Goal: Information Seeking & Learning: Learn about a topic

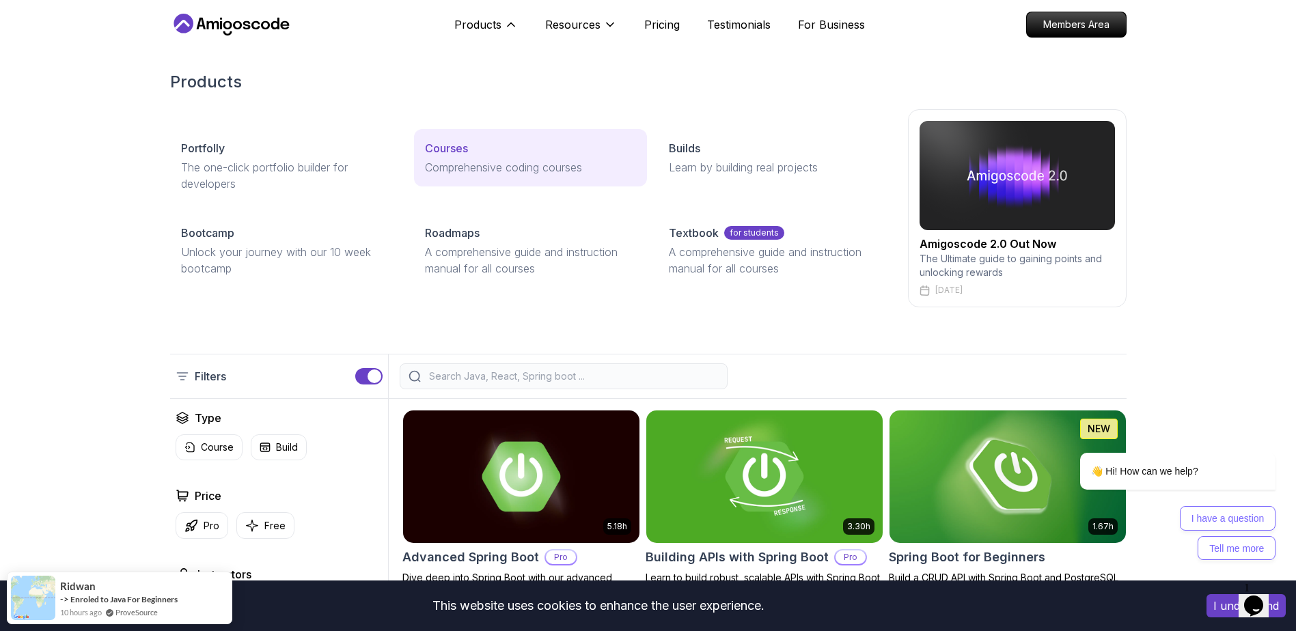
click at [475, 163] on p "Comprehensive coding courses" at bounding box center [530, 167] width 211 height 16
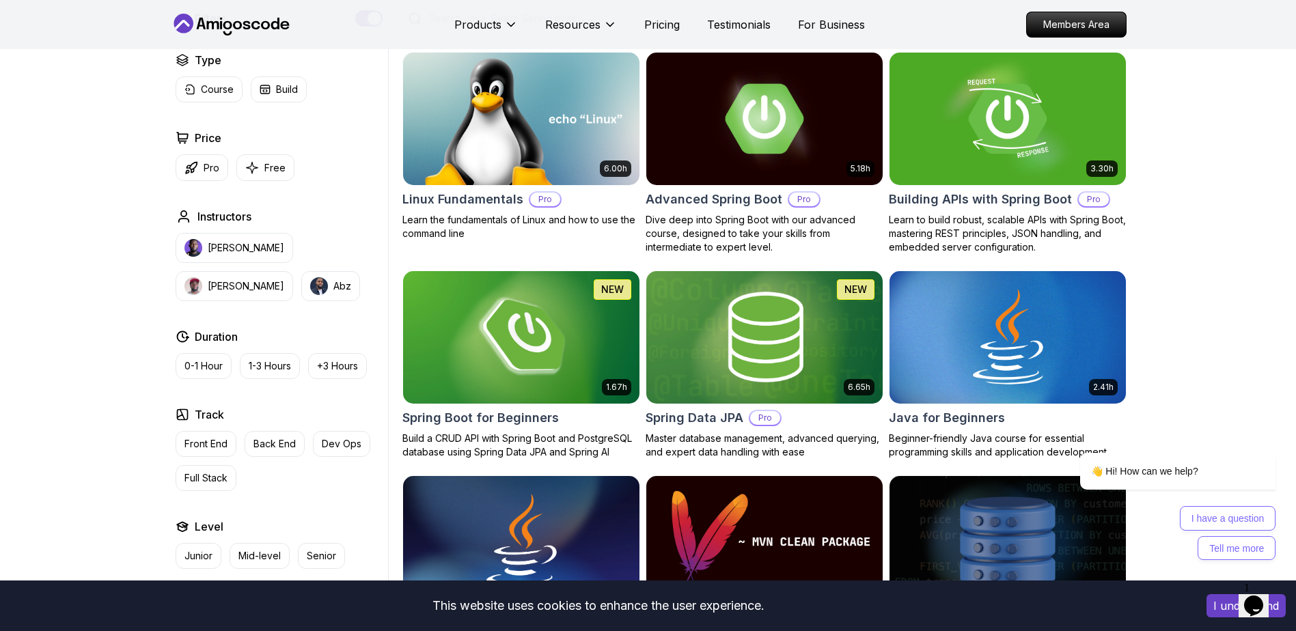
scroll to position [341, 0]
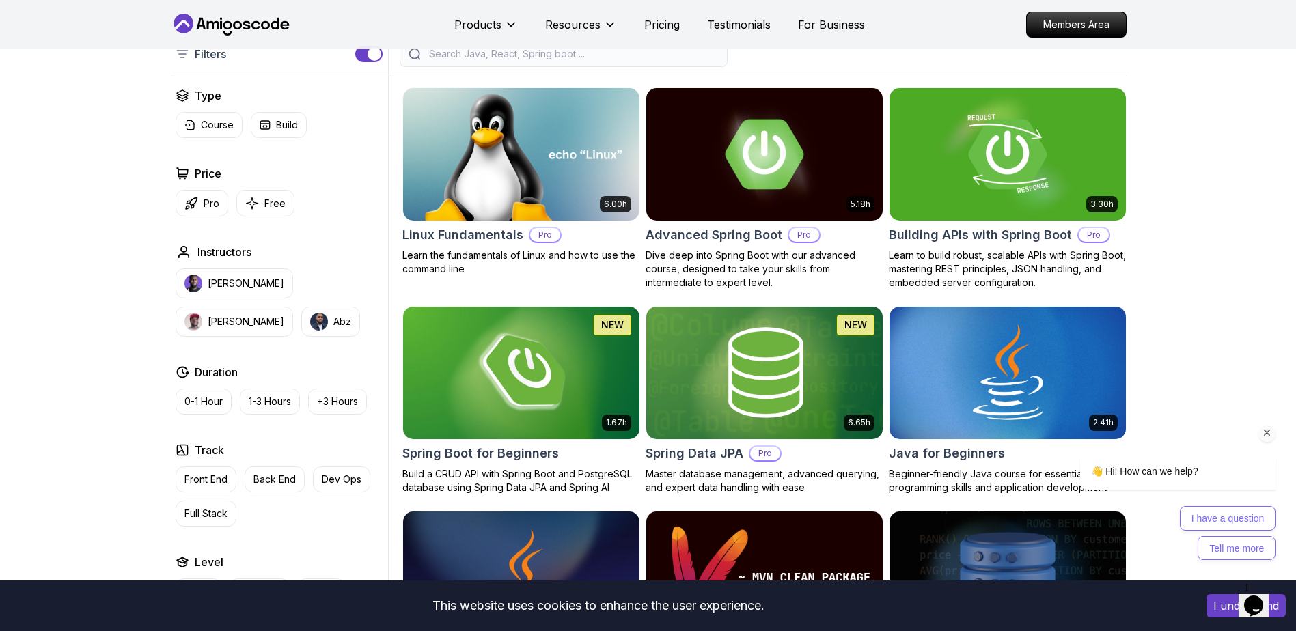
click at [1263, 430] on icon "Chat attention grabber" at bounding box center [1267, 433] width 12 height 12
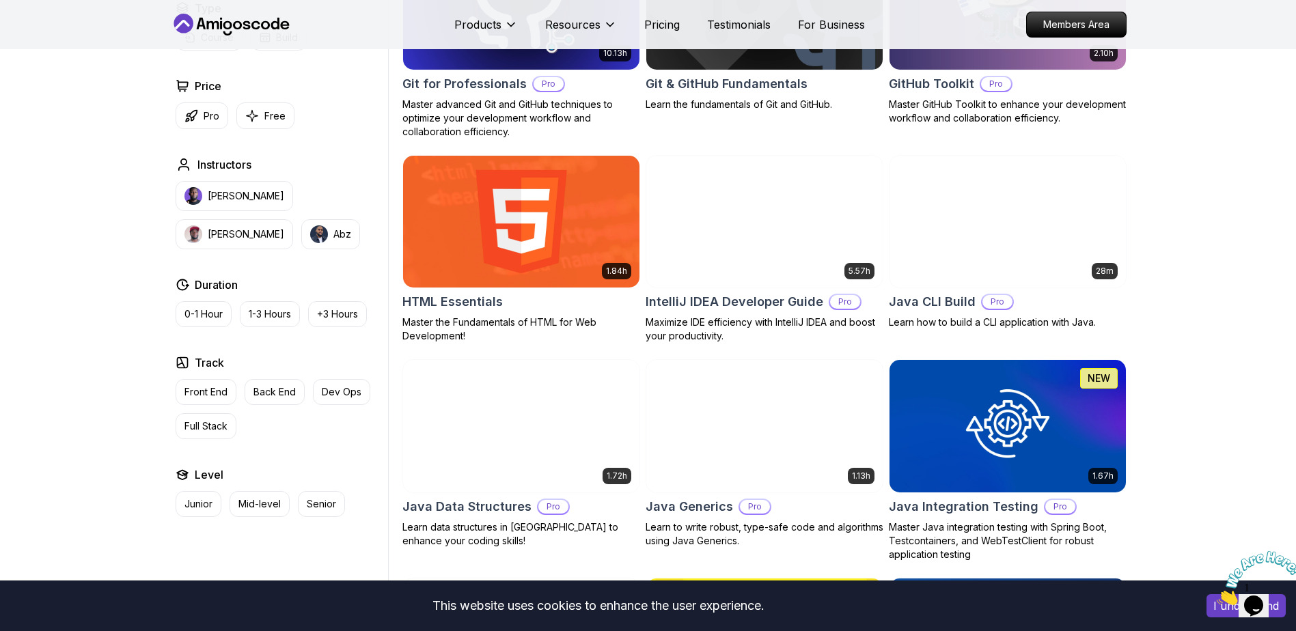
scroll to position [1639, 0]
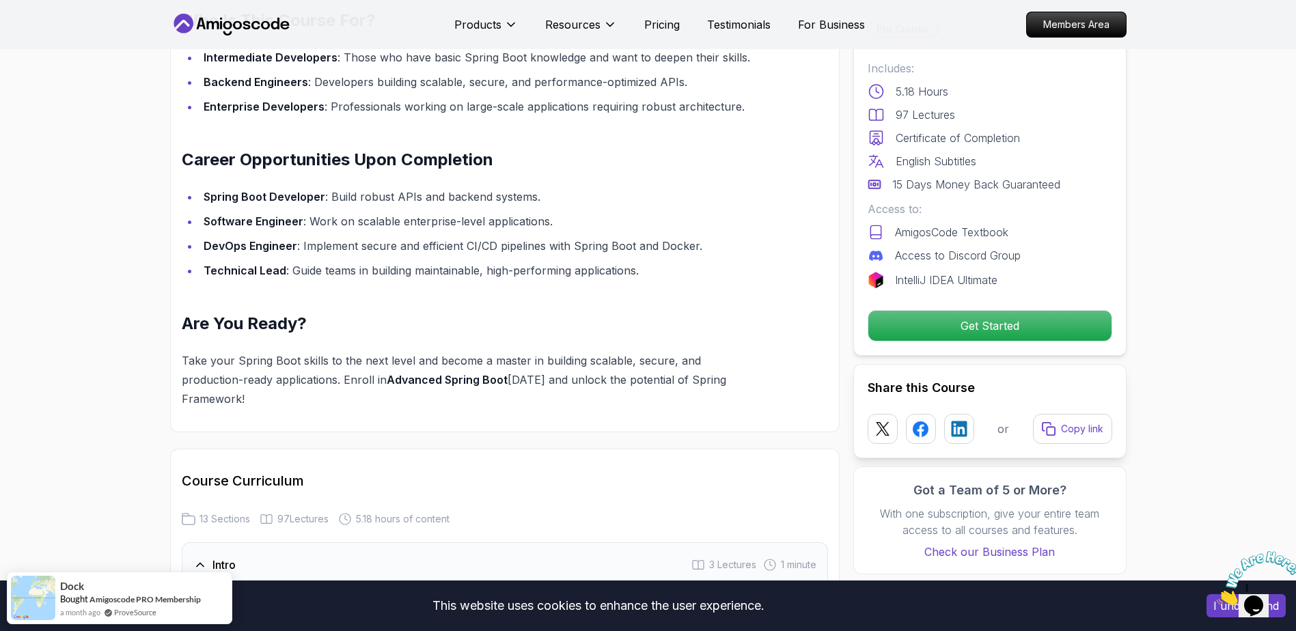
scroll to position [1571, 0]
